Goal: Entertainment & Leisure: Browse casually

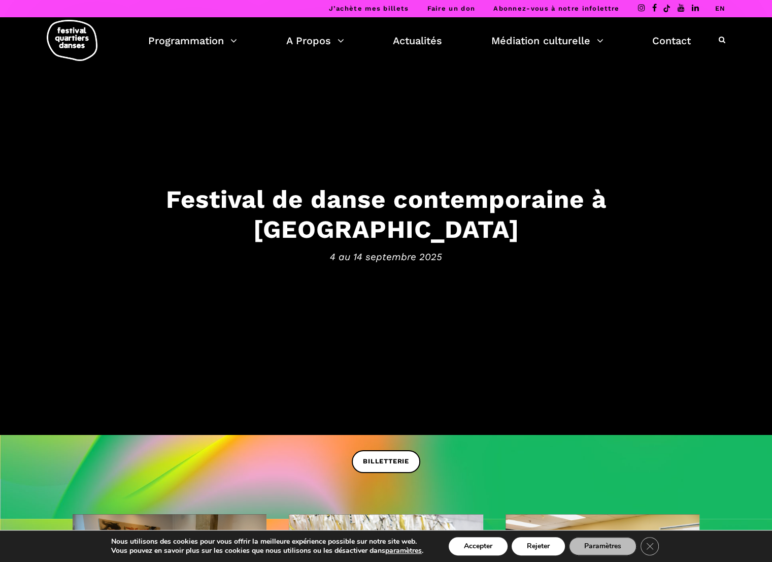
click at [387, 219] on h3 "Festival de danse contemporaine à Montréal" at bounding box center [387, 214] width 630 height 60
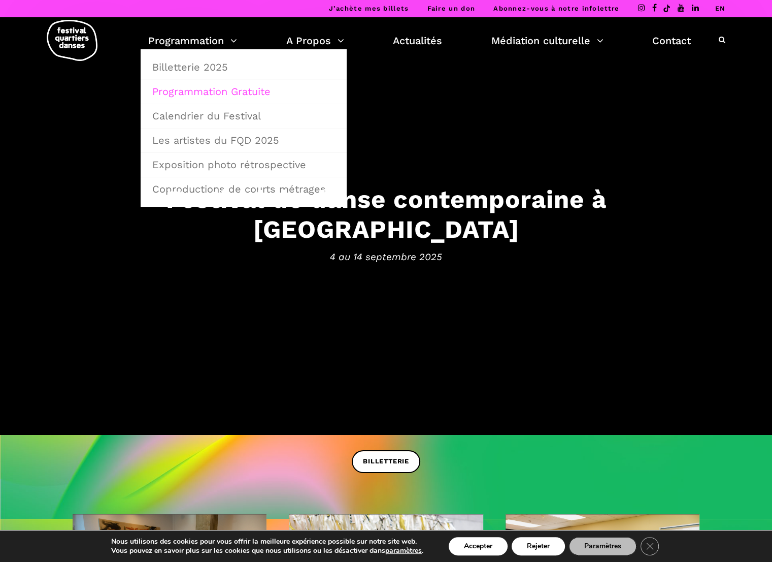
click at [210, 89] on link "Programmation Gratuite" at bounding box center [243, 91] width 195 height 23
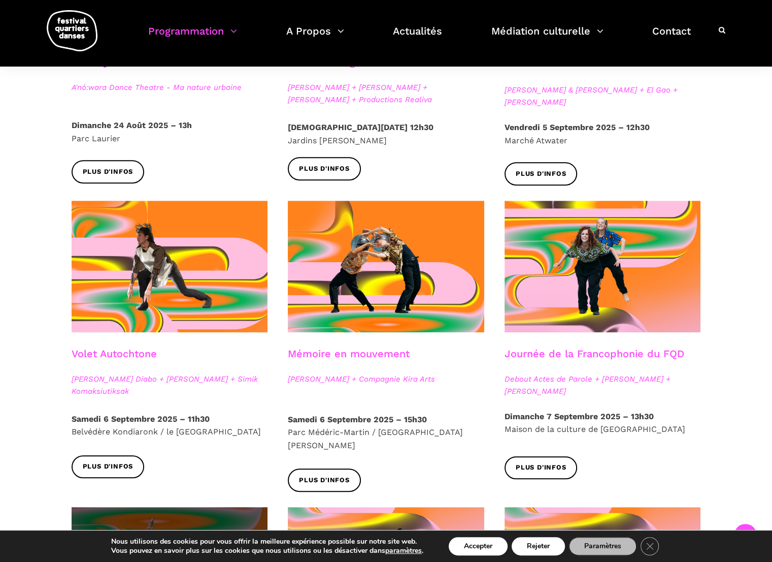
scroll to position [406, 0]
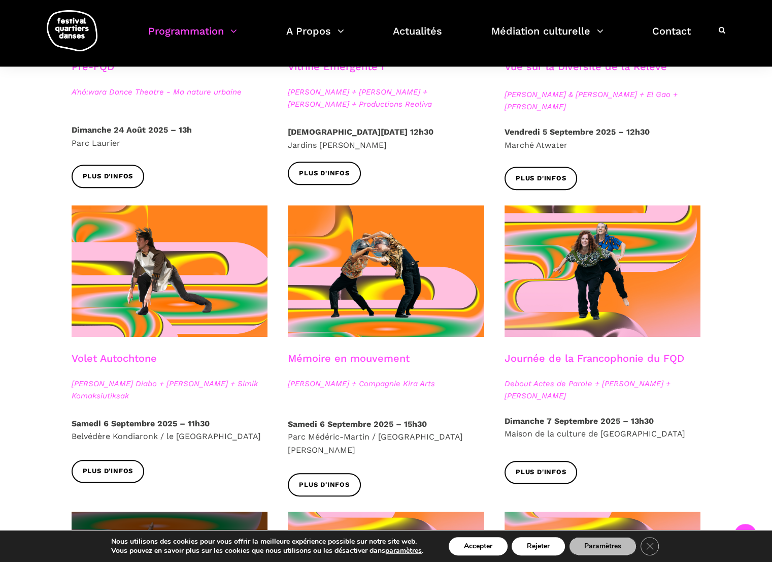
click at [156, 289] on span at bounding box center [170, 270] width 196 height 131
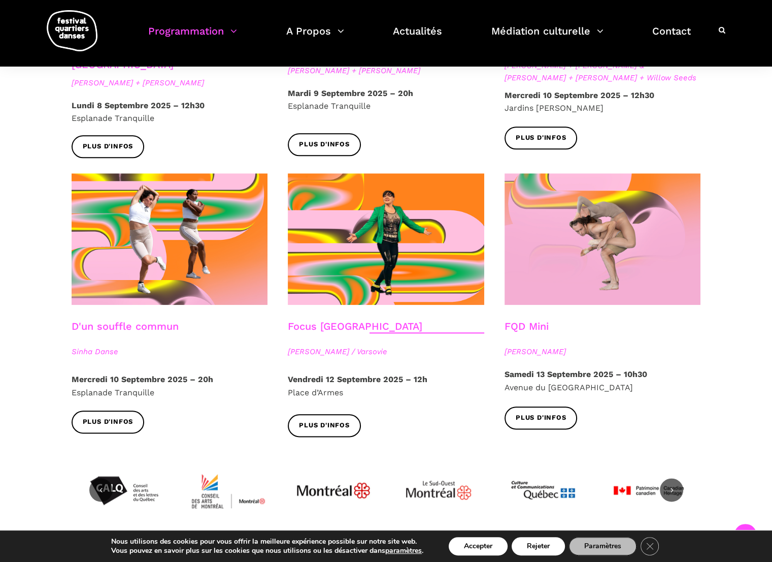
scroll to position [1015, 0]
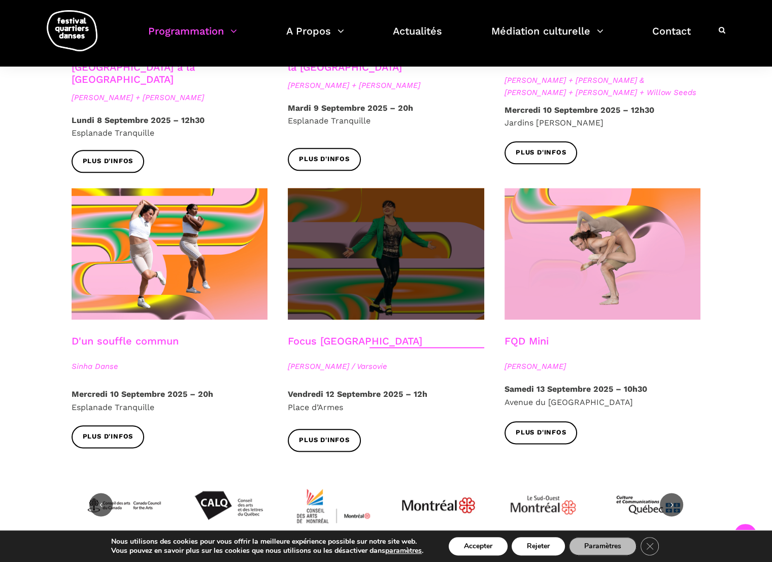
click at [367, 259] on span at bounding box center [386, 253] width 196 height 131
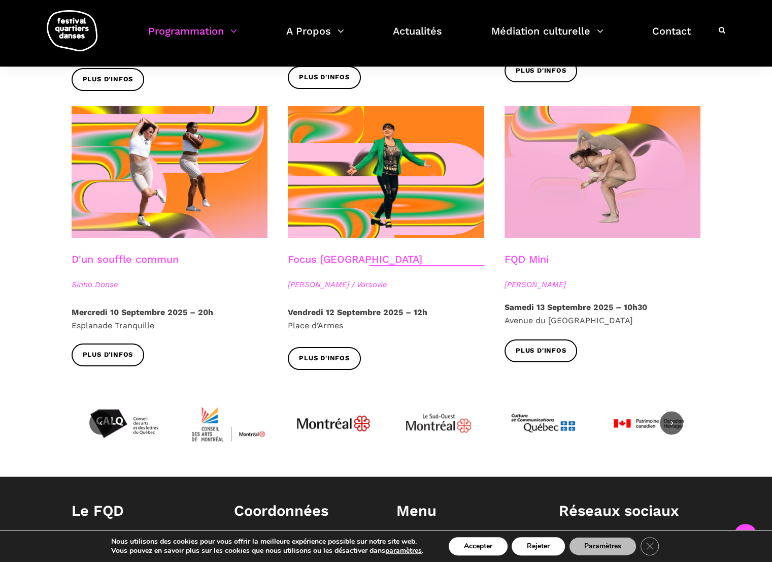
scroll to position [1168, 0]
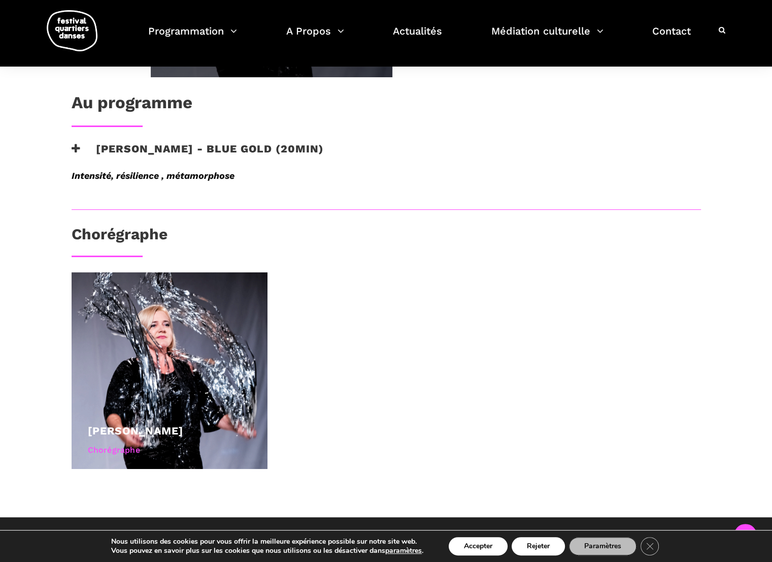
scroll to position [558, 0]
